Goal: Task Accomplishment & Management: Manage account settings

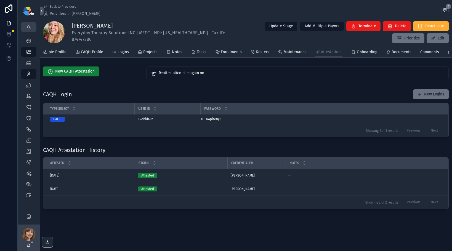
click at [75, 74] on span "New CAQH Attestation" at bounding box center [74, 72] width 39 height 6
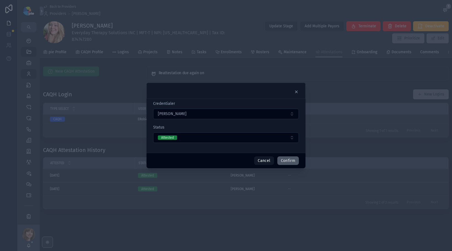
click at [289, 162] on button "Confirm" at bounding box center [288, 160] width 22 height 9
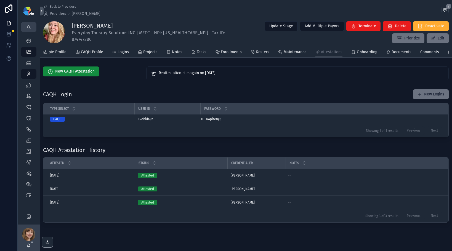
click at [288, 95] on div "CAQH Login New Logins" at bounding box center [246, 94] width 406 height 10
click at [31, 73] on icon "scrollable content" at bounding box center [29, 74] width 6 height 6
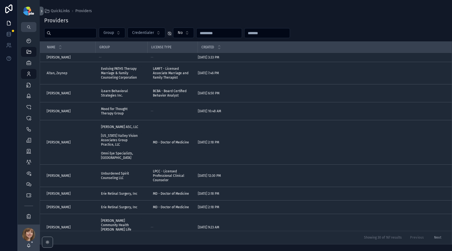
click at [80, 35] on input "scrollable content" at bounding box center [73, 33] width 45 height 8
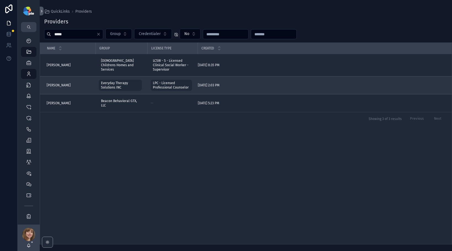
type input "*****"
click at [61, 85] on span "Smith, Rebecca" at bounding box center [59, 85] width 24 height 4
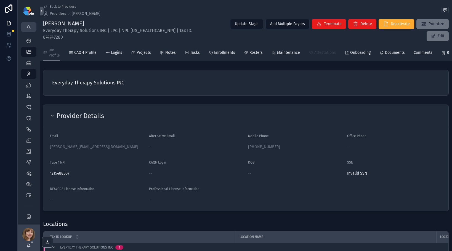
click at [325, 50] on span "Attestations" at bounding box center [325, 53] width 22 height 6
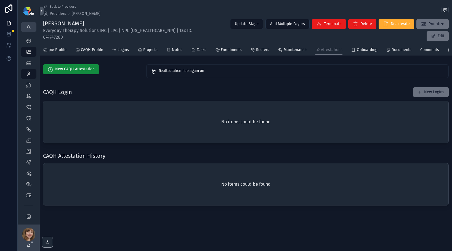
click at [117, 85] on div "CAQH Login New Logins No items could be found" at bounding box center [246, 115] width 412 height 61
click at [30, 73] on icon "scrollable content" at bounding box center [29, 74] width 6 height 6
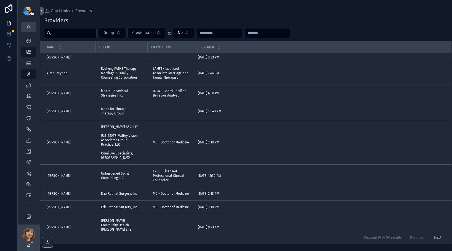
click at [87, 34] on input "scrollable content" at bounding box center [73, 33] width 45 height 8
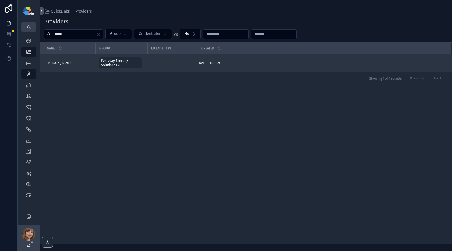
type input "*****"
click at [62, 61] on span "Bryngelson, Laura" at bounding box center [59, 63] width 24 height 4
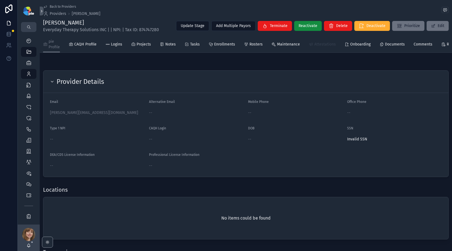
click at [311, 42] on icon "scrollable content" at bounding box center [311, 44] width 4 height 4
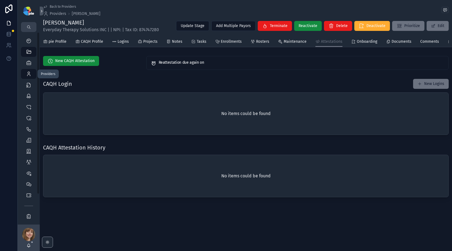
click at [28, 76] on icon "scrollable content" at bounding box center [29, 74] width 6 height 6
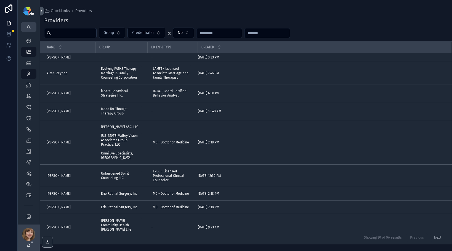
click at [63, 31] on input "scrollable content" at bounding box center [73, 33] width 45 height 8
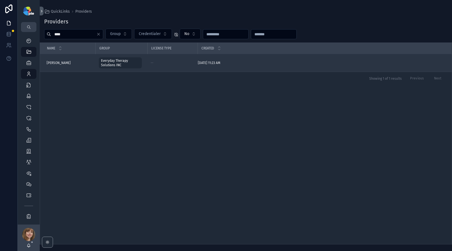
type input "****"
click at [58, 62] on span "Cobian, Sophia" at bounding box center [59, 63] width 24 height 4
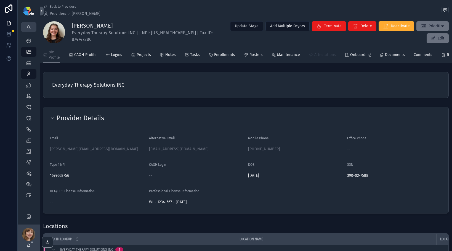
click at [319, 57] on span "Attestations" at bounding box center [325, 55] width 22 height 6
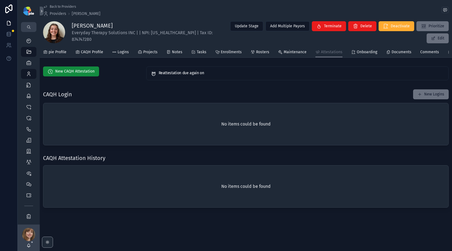
click at [105, 87] on div "New CAQH Attestation Reattestation due again on CAQH Login New Logins No items …" at bounding box center [246, 137] width 412 height 146
click at [28, 76] on icon "scrollable content" at bounding box center [29, 74] width 6 height 6
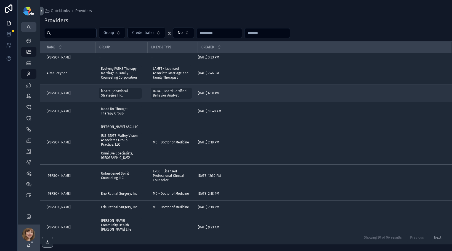
click at [65, 94] on span "[PERSON_NAME]" at bounding box center [59, 93] width 24 height 4
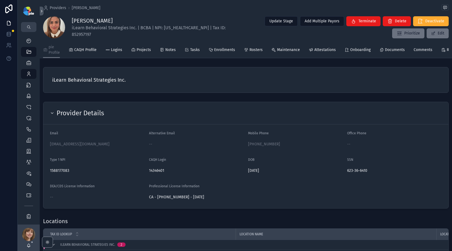
click at [149, 95] on div "iLearn Behavioral Strategies Inc." at bounding box center [246, 80] width 412 height 30
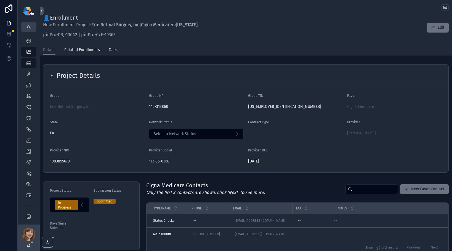
scroll to position [97, 0]
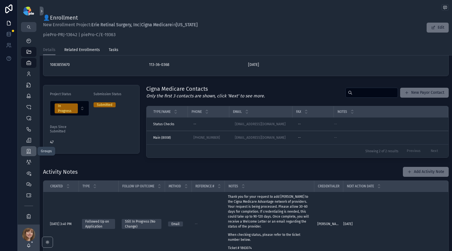
click at [25, 150] on div "Groups" at bounding box center [28, 151] width 9 height 9
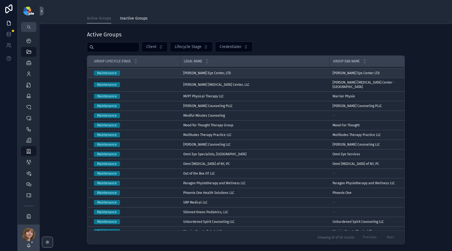
scroll to position [129, 0]
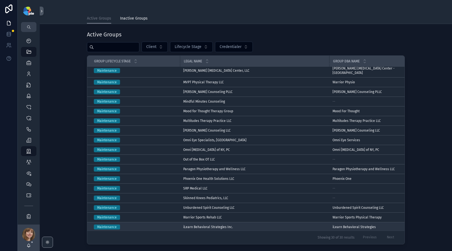
click at [199, 225] on span "iLearn Behavioral Strategies Inc." at bounding box center [208, 227] width 50 height 4
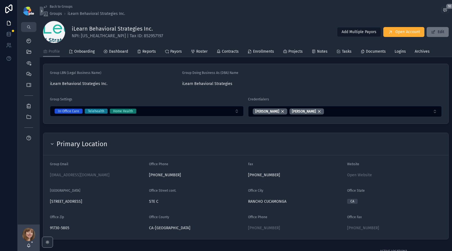
scroll to position [41, 0]
click at [291, 52] on span "Projects" at bounding box center [295, 52] width 14 height 6
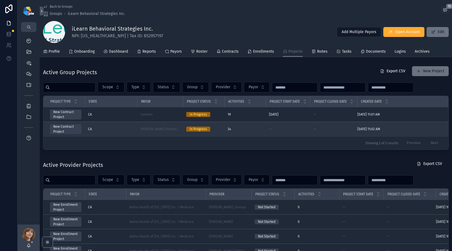
click at [134, 127] on div "CA" at bounding box center [111, 129] width 46 height 4
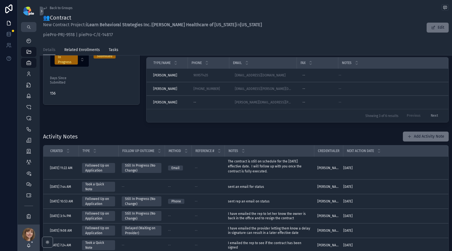
scroll to position [175, 0]
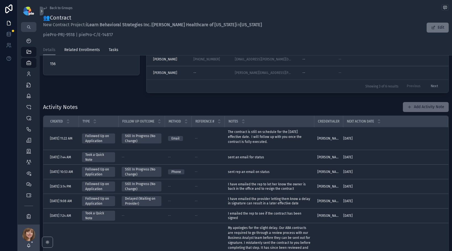
click at [421, 109] on button "Add Activity Note" at bounding box center [426, 107] width 46 height 10
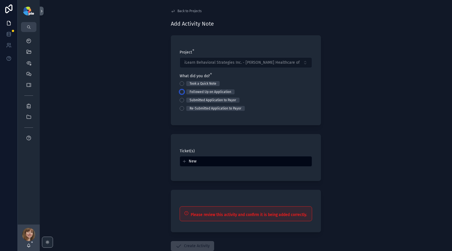
click at [181, 91] on button "Followed Up on Application" at bounding box center [182, 92] width 4 height 4
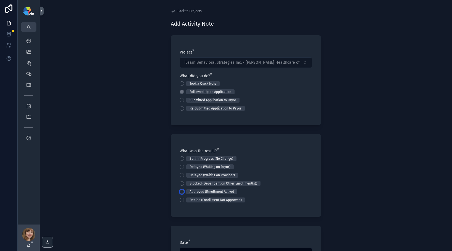
click at [181, 190] on button "Approved (Enrollment Active)" at bounding box center [182, 192] width 4 height 4
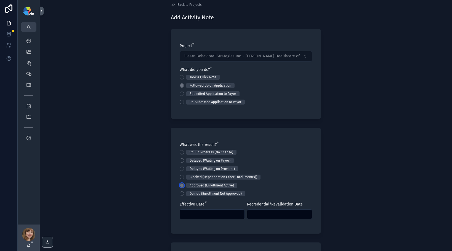
scroll to position [9, 0]
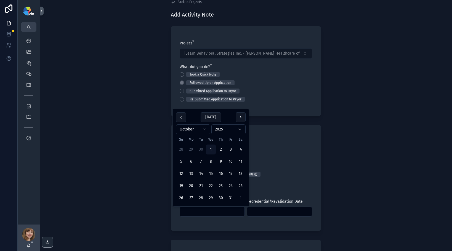
click at [185, 212] on input "scrollable content" at bounding box center [212, 212] width 65 height 8
type input "*********"
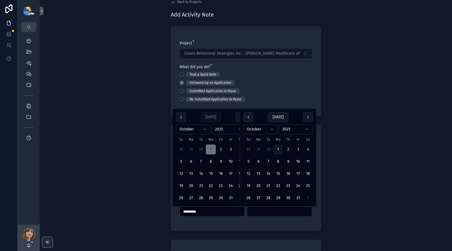
click at [261, 214] on input "scrollable content" at bounding box center [279, 212] width 65 height 8
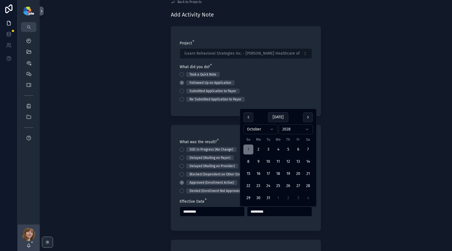
type input "*********"
click at [120, 187] on div "Back to Projects Add Activity Note Project * iLearn Behavioral Strategies Inc. …" at bounding box center [246, 116] width 412 height 251
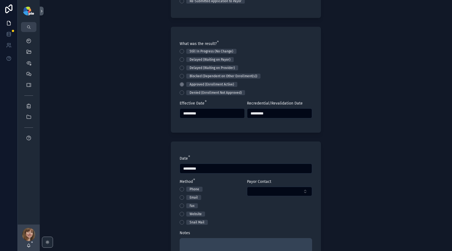
scroll to position [108, 0]
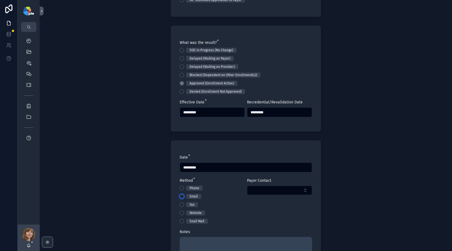
click at [180, 196] on button "Email" at bounding box center [182, 196] width 4 height 4
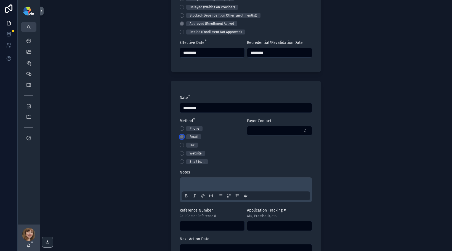
scroll to position [208, 0]
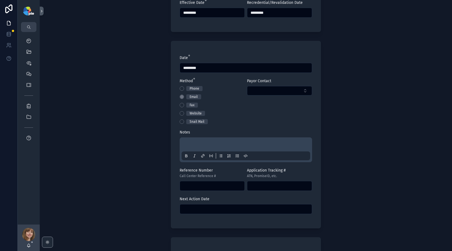
click at [191, 142] on div "scrollable content" at bounding box center [246, 149] width 129 height 21
click at [190, 143] on p "scrollable content" at bounding box center [247, 146] width 129 height 6
click at [107, 116] on div "**********" at bounding box center [246, 125] width 412 height 251
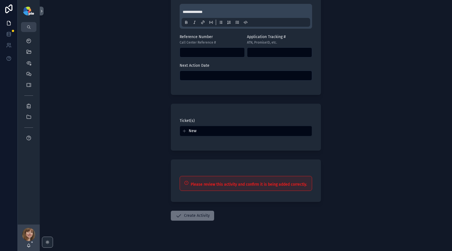
scroll to position [347, 0]
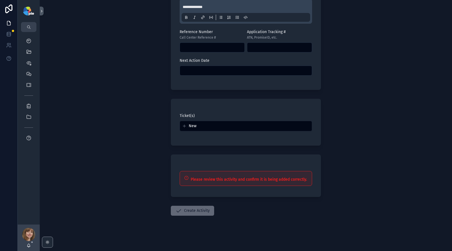
click at [202, 213] on button "Create Activity" at bounding box center [192, 211] width 43 height 10
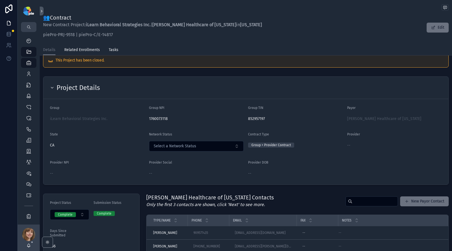
scroll to position [11, 0]
click at [78, 118] on span "iLearn Behavioral Strategies Inc." at bounding box center [78, 118] width 57 height 6
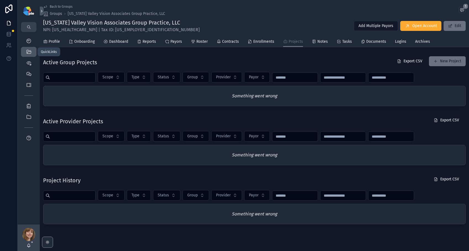
click at [23, 50] on link "QuickLinks" at bounding box center [28, 52] width 15 height 10
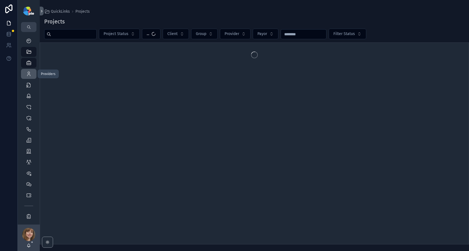
click at [29, 75] on icon "scrollable content" at bounding box center [29, 74] width 6 height 6
click at [67, 36] on input "scrollable content" at bounding box center [73, 34] width 45 height 8
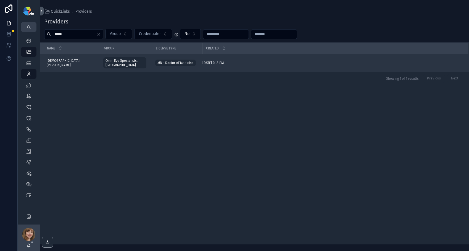
type input "*****"
click at [55, 60] on span "[DEMOGRAPHIC_DATA][PERSON_NAME]" at bounding box center [72, 63] width 50 height 9
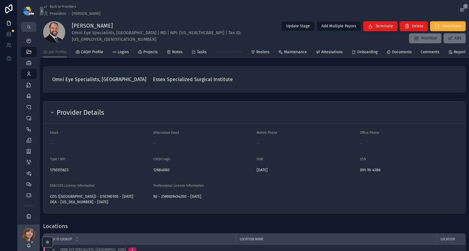
click at [226, 55] on span "Enrollments" at bounding box center [231, 52] width 21 height 6
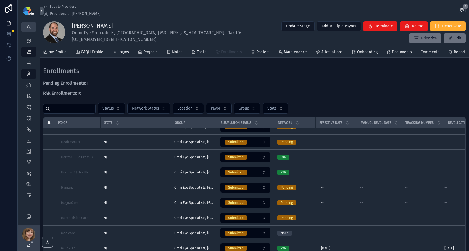
scroll to position [262, 0]
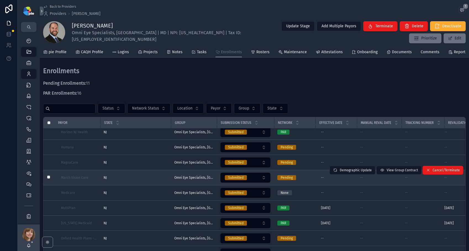
click at [145, 180] on div "NJ [GEOGRAPHIC_DATA]" at bounding box center [135, 178] width 64 height 4
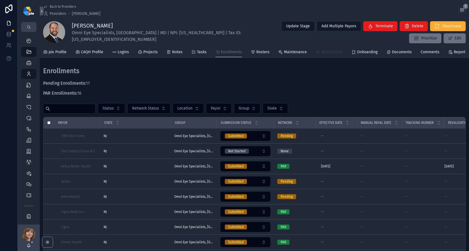
click at [327, 52] on span "Attestations" at bounding box center [332, 52] width 22 height 6
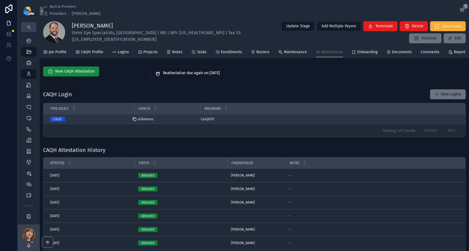
click at [136, 121] on icon "scrollable content" at bounding box center [134, 119] width 4 height 4
click at [198, 121] on icon "scrollable content" at bounding box center [197, 119] width 4 height 4
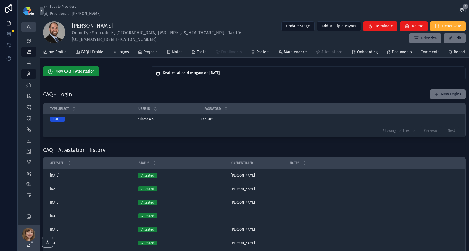
click at [224, 55] on span "Enrollments" at bounding box center [231, 52] width 21 height 6
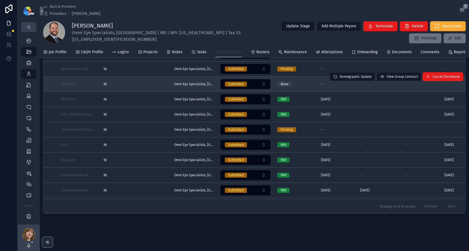
scroll to position [244, 0]
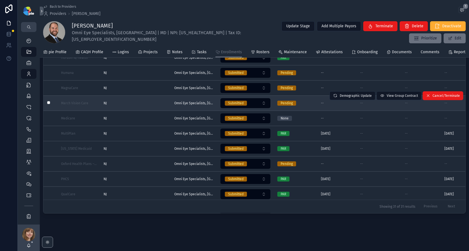
click at [142, 103] on div "NJ [GEOGRAPHIC_DATA]" at bounding box center [135, 103] width 64 height 4
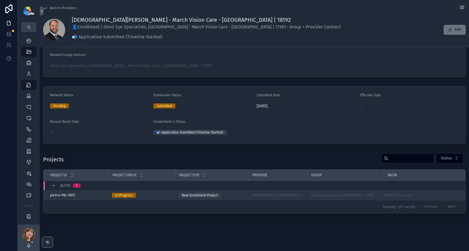
click at [283, 196] on div "[DEMOGRAPHIC_DATA][PERSON_NAME]" at bounding box center [277, 195] width 52 height 4
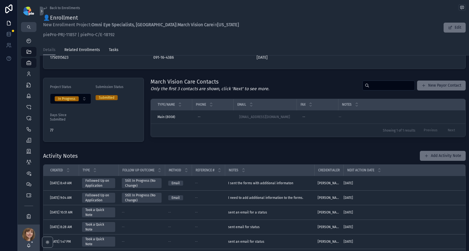
scroll to position [116, 0]
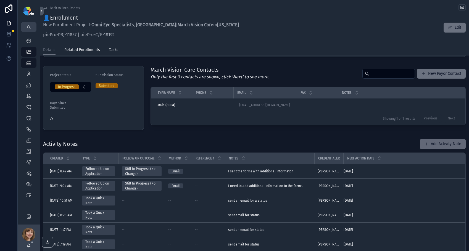
click at [428, 141] on button "Add Activity Note" at bounding box center [442, 144] width 46 height 10
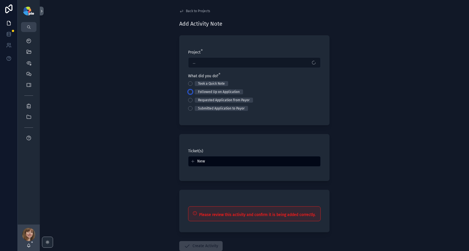
click at [190, 92] on button "Followed Up on Application" at bounding box center [190, 92] width 4 height 4
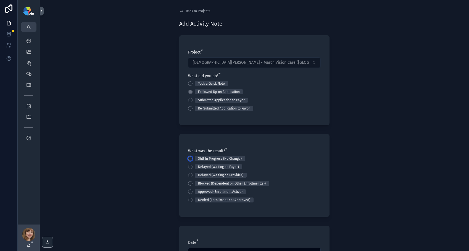
click at [188, 158] on button "Still In Progress (No Change)" at bounding box center [190, 158] width 4 height 4
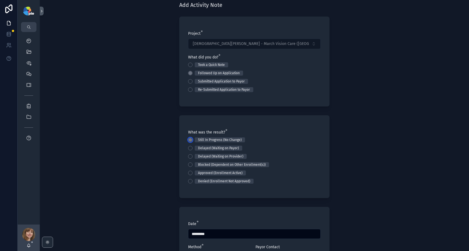
scroll to position [106, 0]
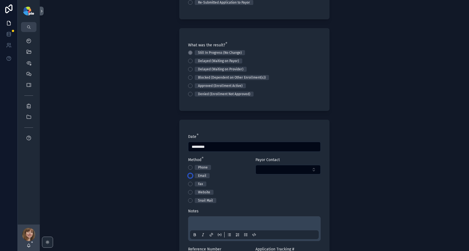
click at [188, 175] on button "Email" at bounding box center [190, 176] width 4 height 4
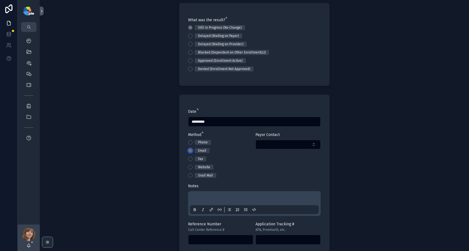
scroll to position [142, 0]
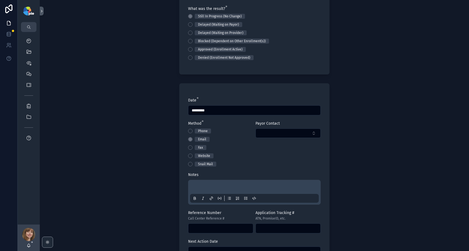
click at [209, 188] on p "scrollable content" at bounding box center [255, 188] width 129 height 6
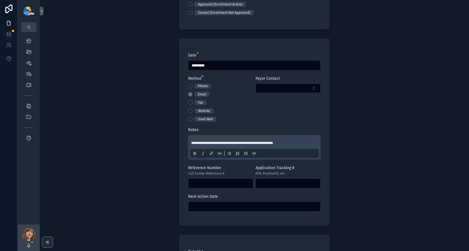
scroll to position [202, 0]
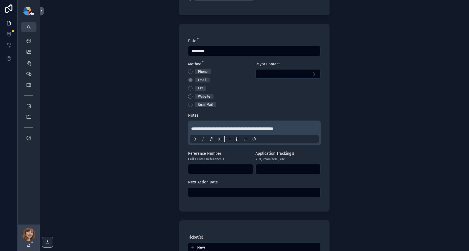
click at [226, 191] on input "scrollable content" at bounding box center [254, 192] width 132 height 8
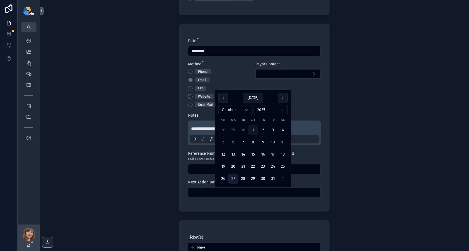
click at [230, 180] on button "27" at bounding box center [233, 179] width 10 height 10
type input "**********"
click at [149, 184] on div "**********" at bounding box center [254, 125] width 429 height 251
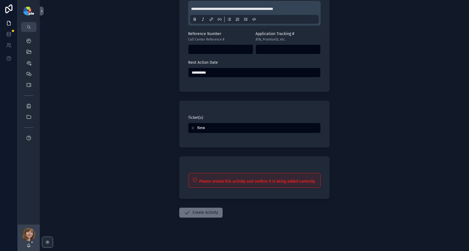
scroll to position [323, 0]
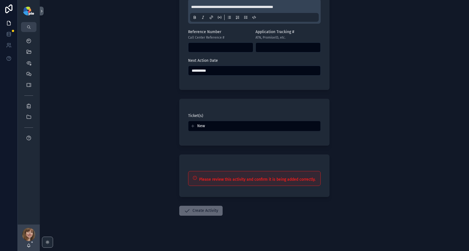
click at [198, 207] on button "Create Activity" at bounding box center [200, 211] width 43 height 10
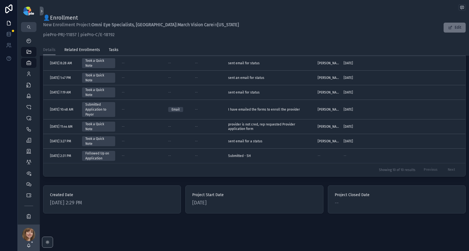
scroll to position [268, 0]
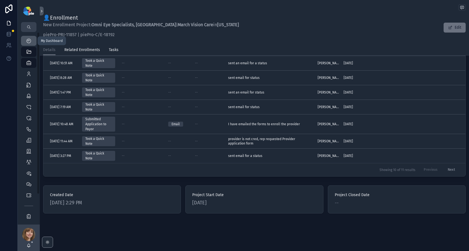
click at [33, 41] on link "My Dashboard" at bounding box center [28, 41] width 15 height 10
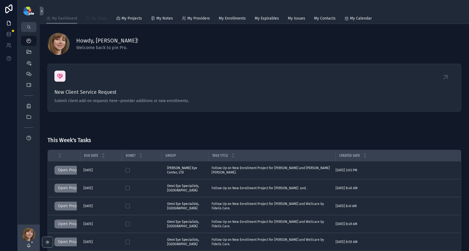
click at [98, 19] on span "My Tasks" at bounding box center [99, 19] width 16 height 6
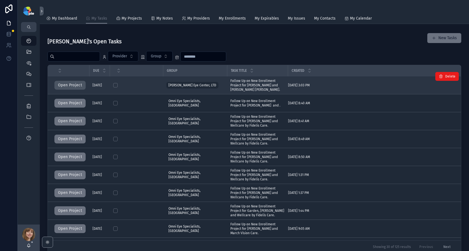
click at [76, 86] on button "Open Project" at bounding box center [69, 85] width 31 height 9
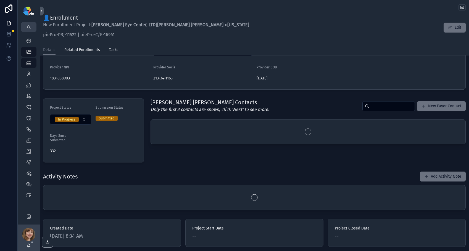
scroll to position [97, 0]
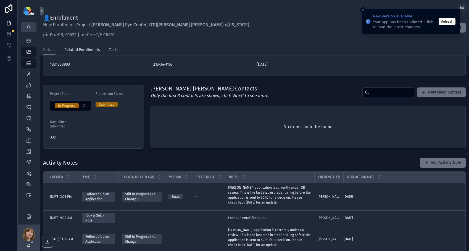
click at [443, 22] on button "Refresh" at bounding box center [446, 21] width 17 height 7
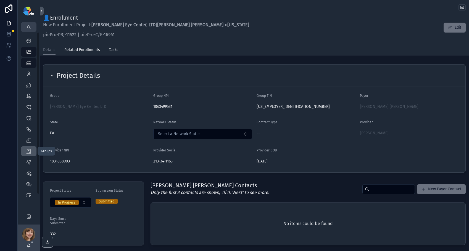
click at [28, 152] on icon "scrollable content" at bounding box center [29, 151] width 6 height 6
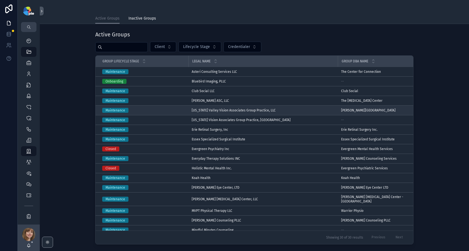
click at [210, 110] on span "[US_STATE] Valley Vision Associates Group Practice, LLC" at bounding box center [234, 110] width 84 height 4
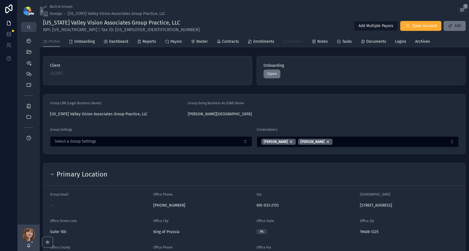
click at [289, 41] on span "Projects" at bounding box center [295, 42] width 14 height 6
